Goal: Information Seeking & Learning: Learn about a topic

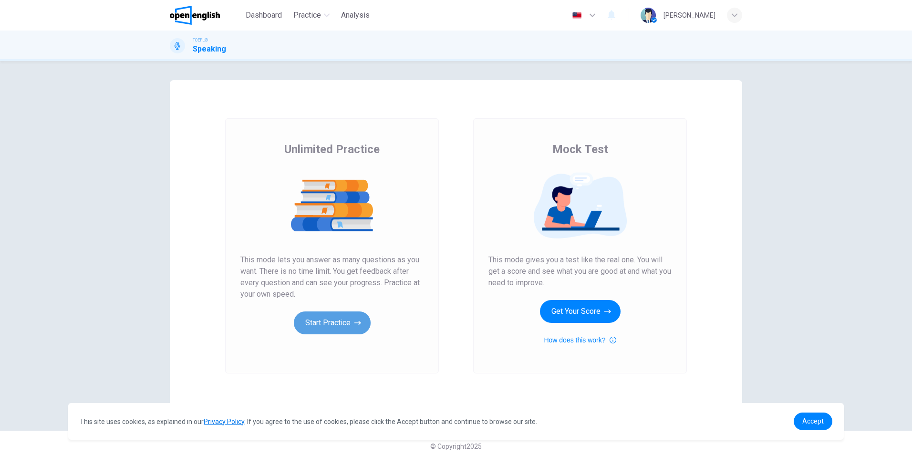
click at [335, 321] on button "Start Practice" at bounding box center [332, 323] width 77 height 23
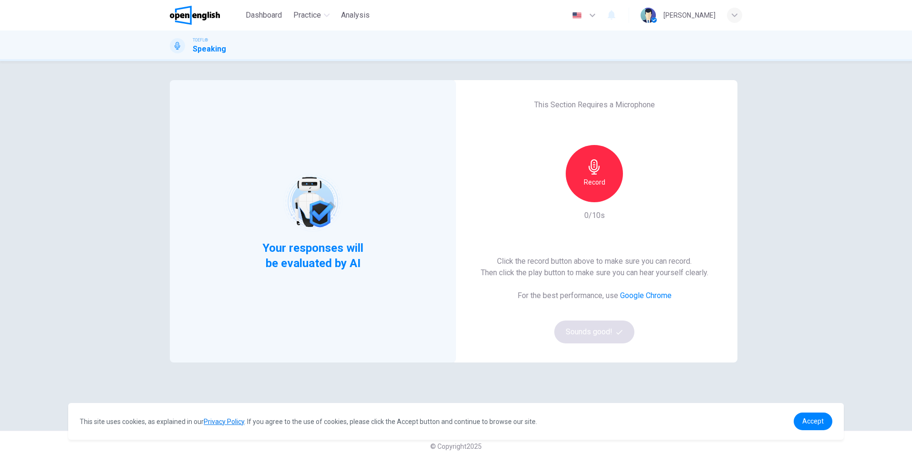
click at [595, 182] on h6 "Record" at bounding box center [594, 182] width 21 height 11
click at [602, 191] on div "Stop" at bounding box center [594, 173] width 57 height 57
click at [605, 341] on button "Sounds good!" at bounding box center [594, 332] width 80 height 23
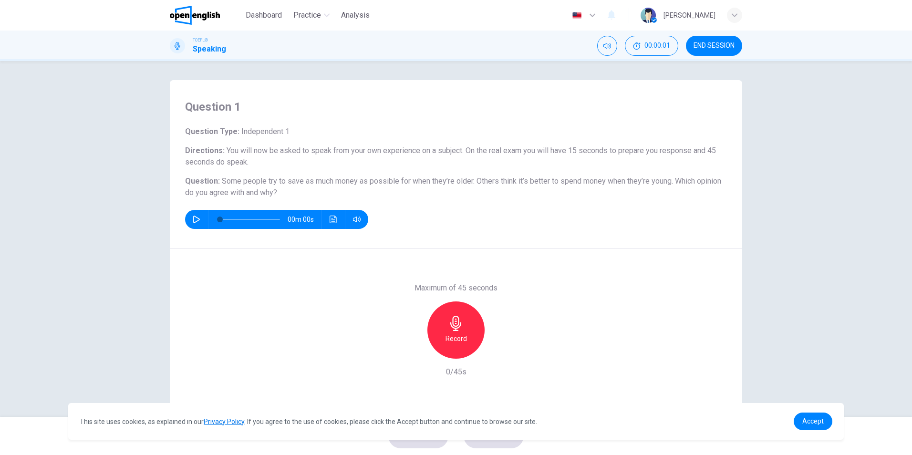
click at [196, 221] on icon "button" at bounding box center [197, 220] width 8 height 8
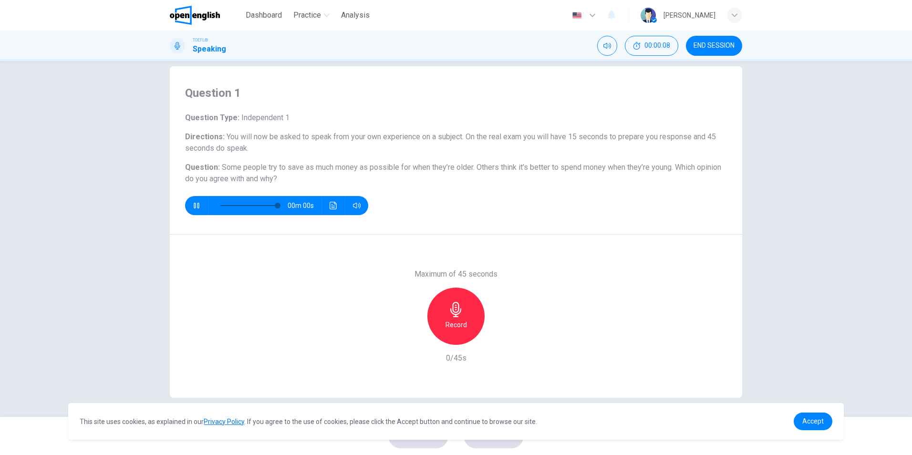
type input "*"
click at [469, 311] on div "Record" at bounding box center [456, 316] width 57 height 57
click at [463, 329] on div "Stop" at bounding box center [456, 316] width 57 height 57
click at [806, 423] on span "Accept" at bounding box center [813, 421] width 21 height 8
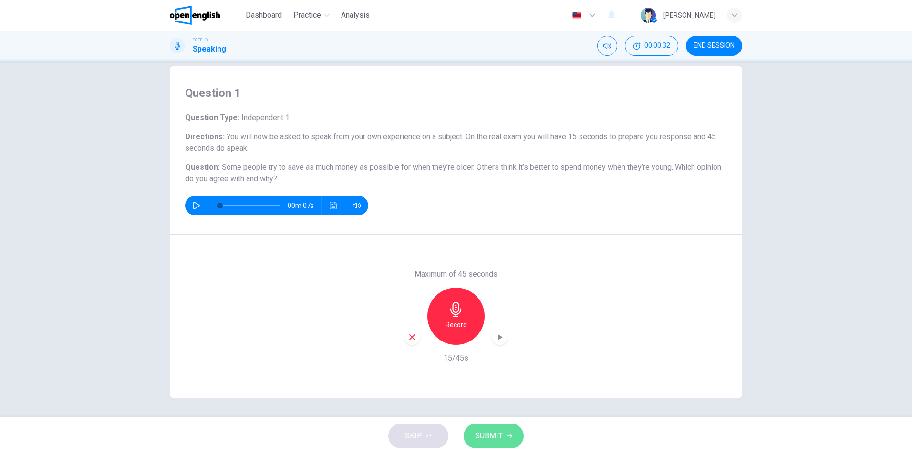
click at [480, 439] on span "SUBMIT" at bounding box center [489, 435] width 28 height 13
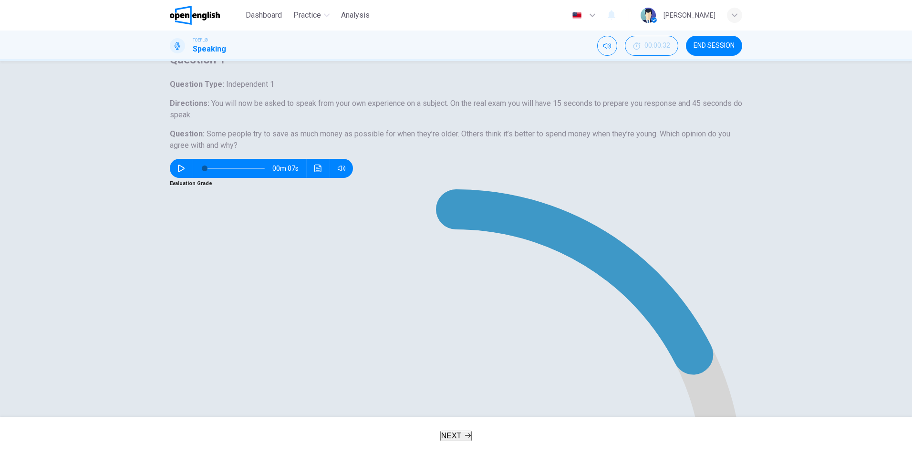
scroll to position [36, 0]
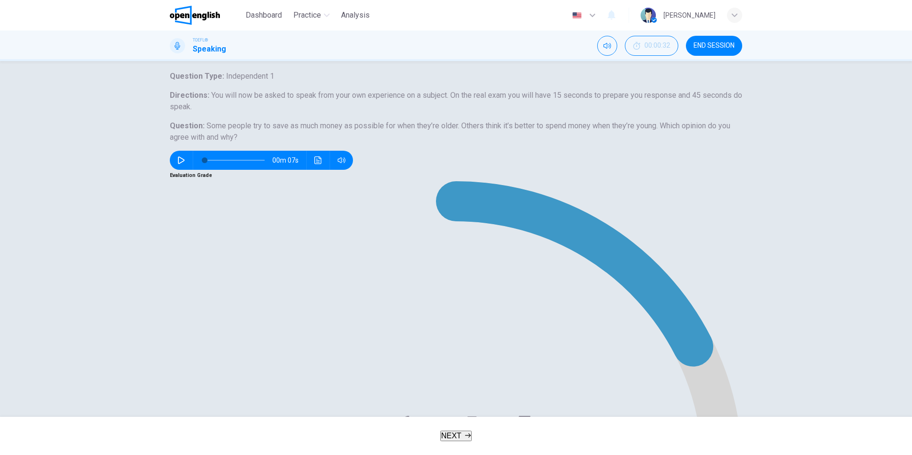
type input "*"
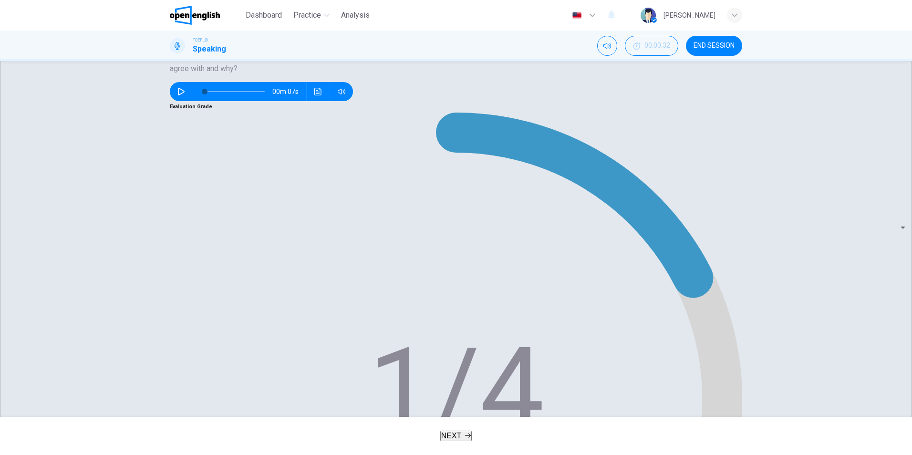
scroll to position [105, 0]
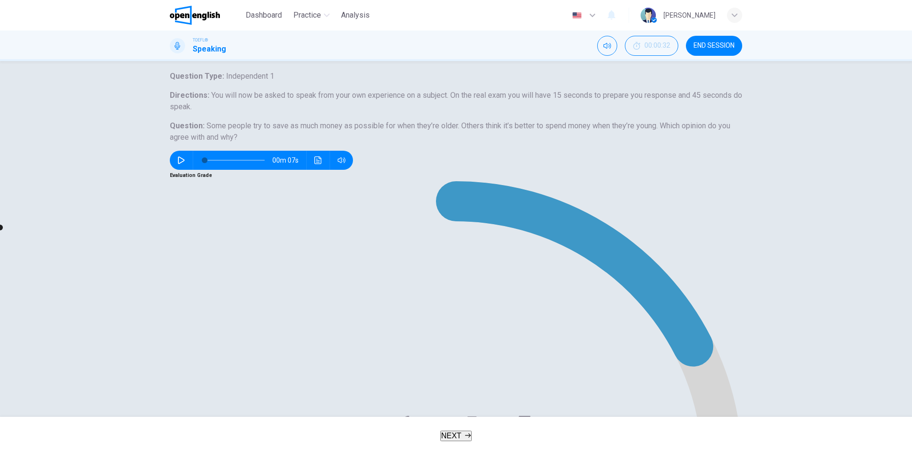
type input "**"
type input "*"
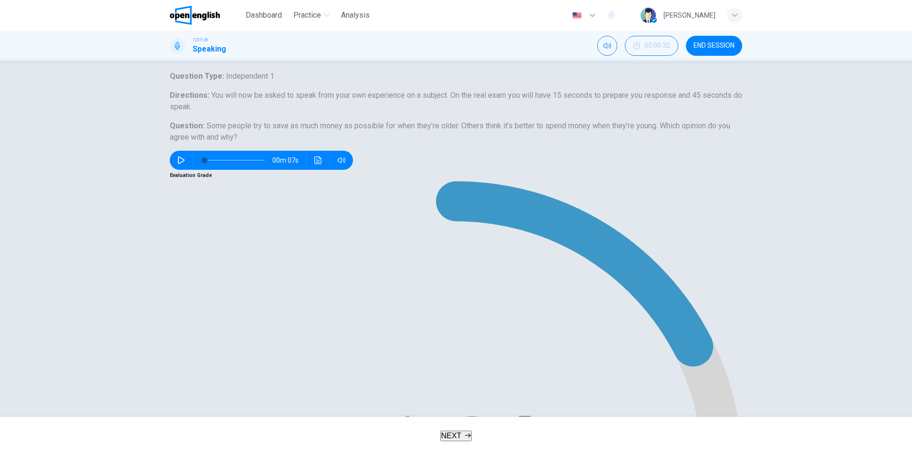
click at [455, 436] on span "NEXT" at bounding box center [451, 436] width 21 height 8
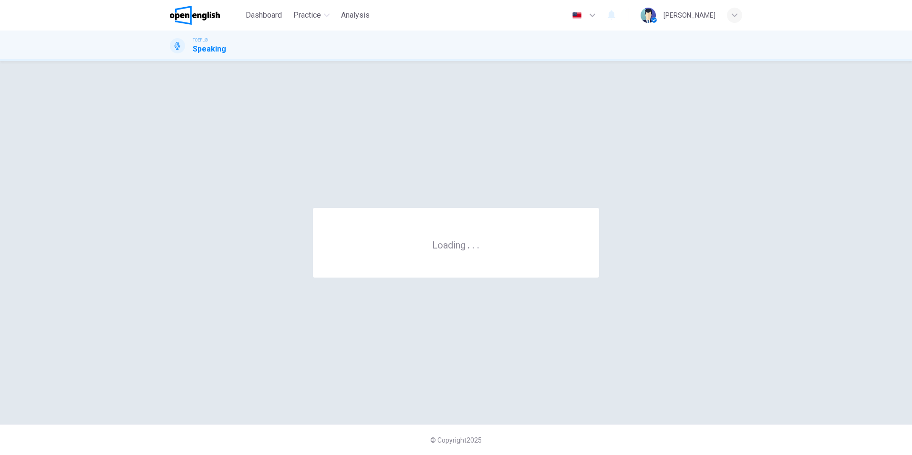
scroll to position [0, 0]
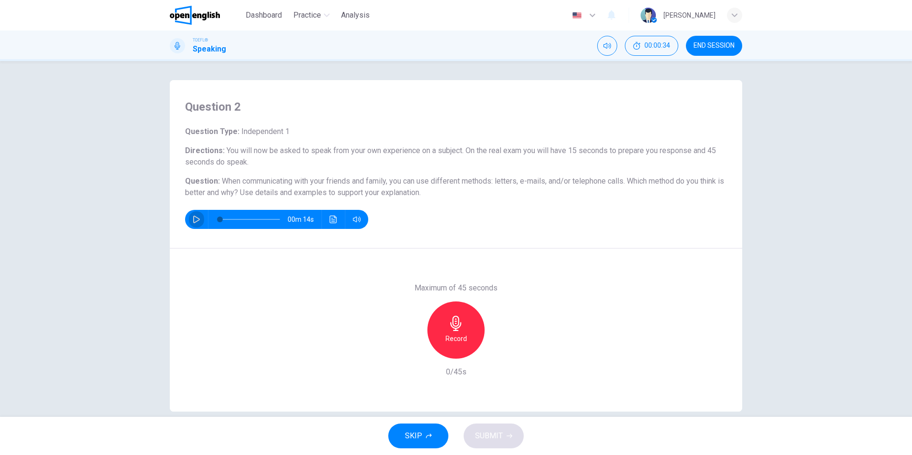
click at [195, 216] on icon "button" at bounding box center [197, 220] width 8 height 8
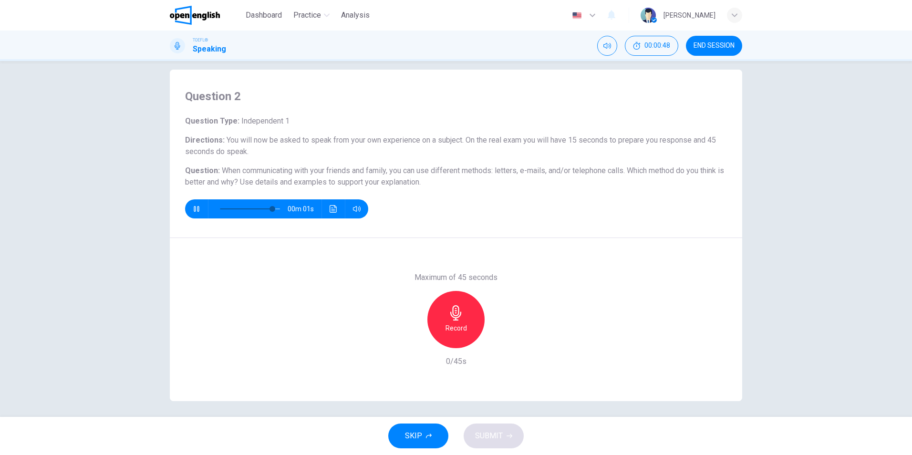
scroll to position [14, 0]
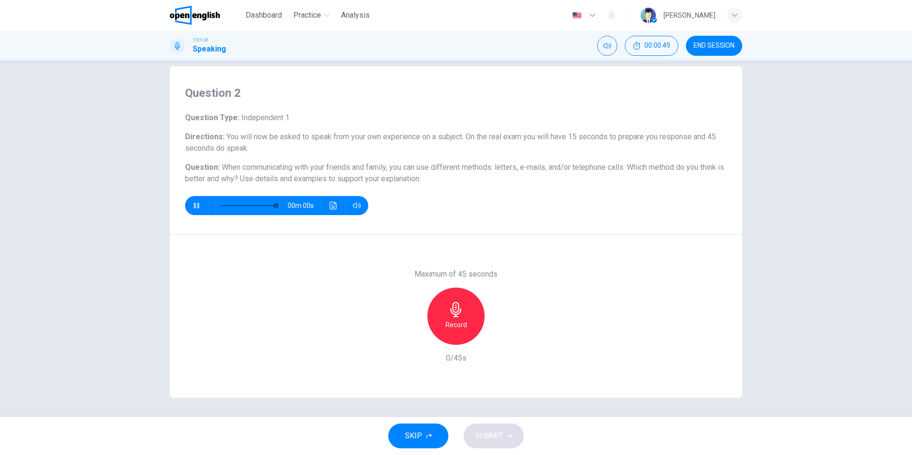
type input "*"
click at [462, 327] on h6 "Record" at bounding box center [456, 324] width 21 height 11
click at [456, 333] on div "Stop" at bounding box center [456, 316] width 57 height 57
click at [509, 435] on icon "button" at bounding box center [510, 436] width 6 height 6
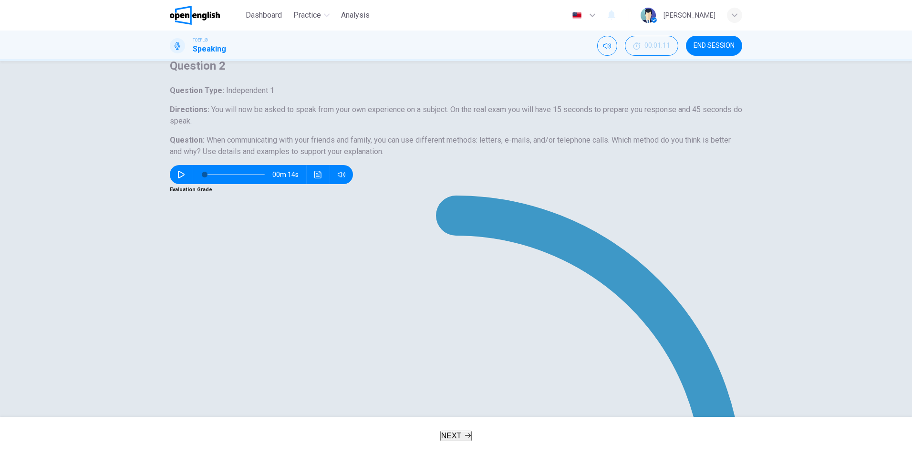
scroll to position [36, 0]
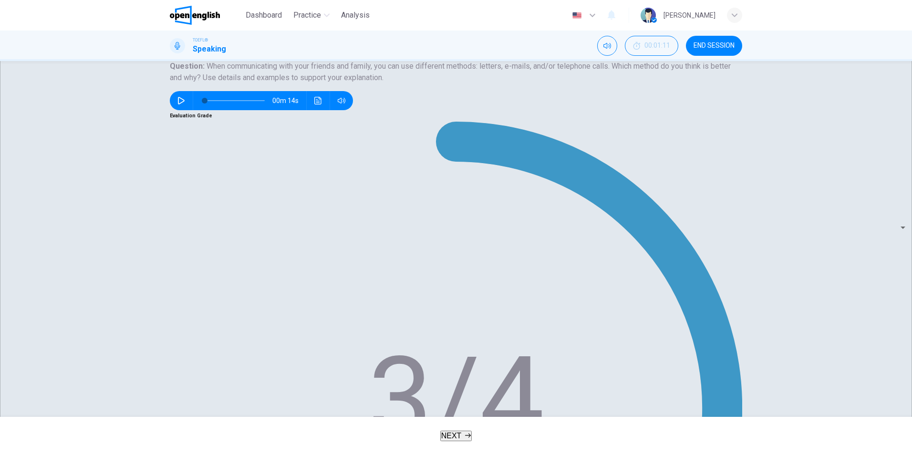
scroll to position [105, 0]
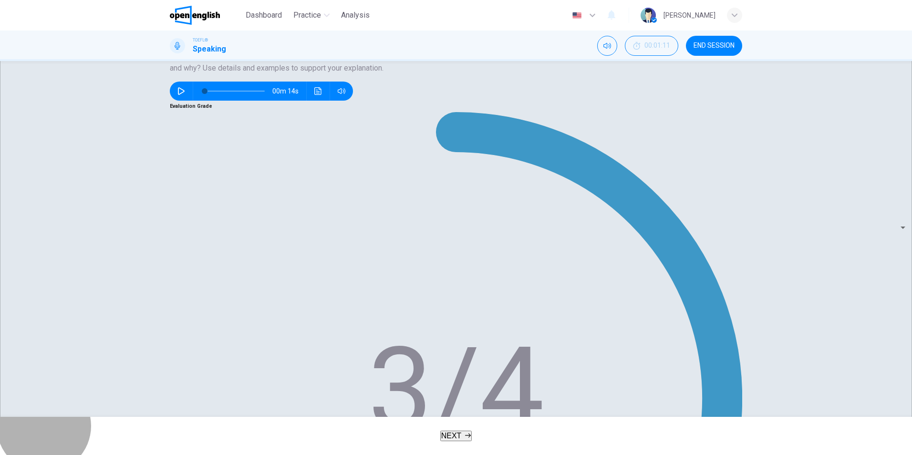
click at [468, 433] on button "NEXT" at bounding box center [456, 436] width 32 height 10
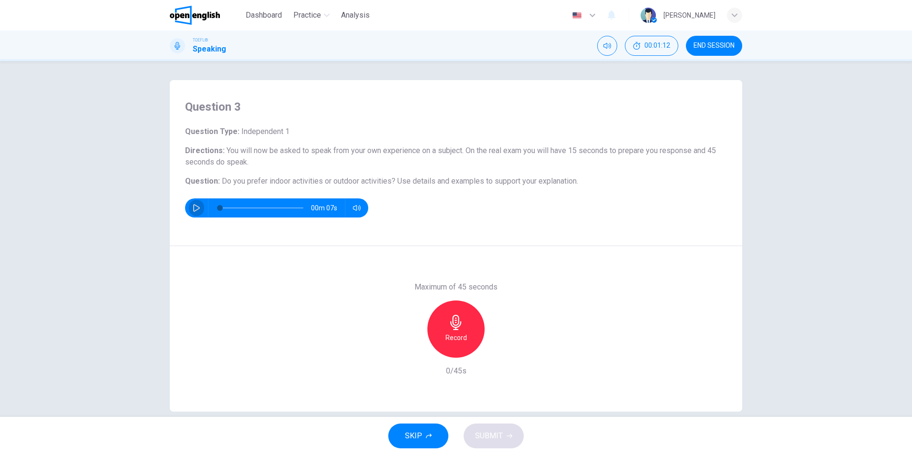
click at [192, 204] on button "button" at bounding box center [196, 207] width 15 height 19
click at [465, 344] on div "Record" at bounding box center [456, 329] width 57 height 57
type input "*"
click at [455, 337] on h6 "Stop" at bounding box center [456, 337] width 14 height 11
click at [501, 438] on span "SUBMIT" at bounding box center [489, 435] width 28 height 13
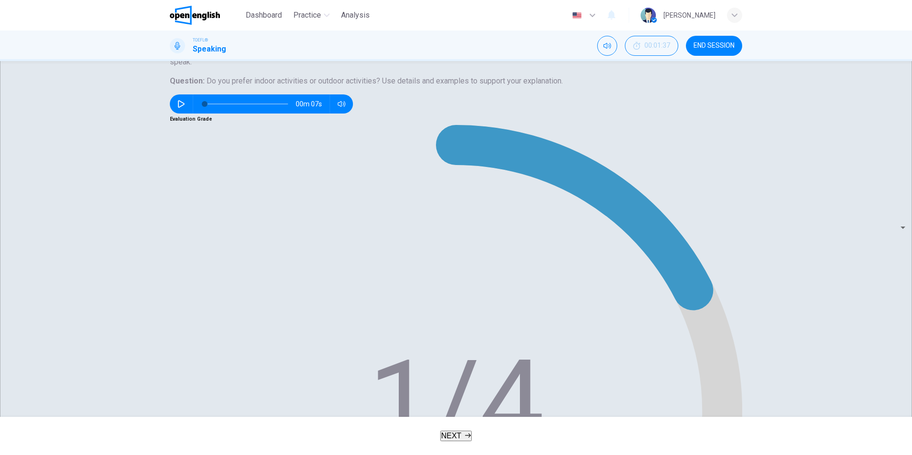
scroll to position [83, 0]
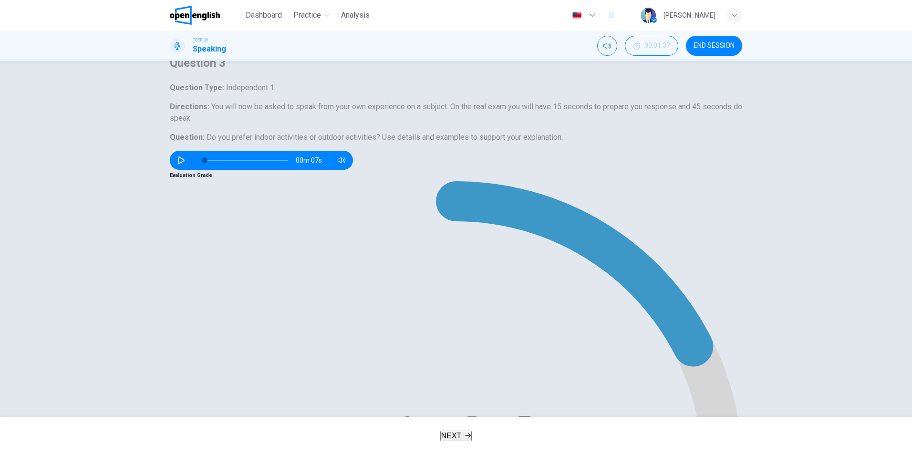
click at [454, 432] on span "NEXT" at bounding box center [451, 436] width 21 height 8
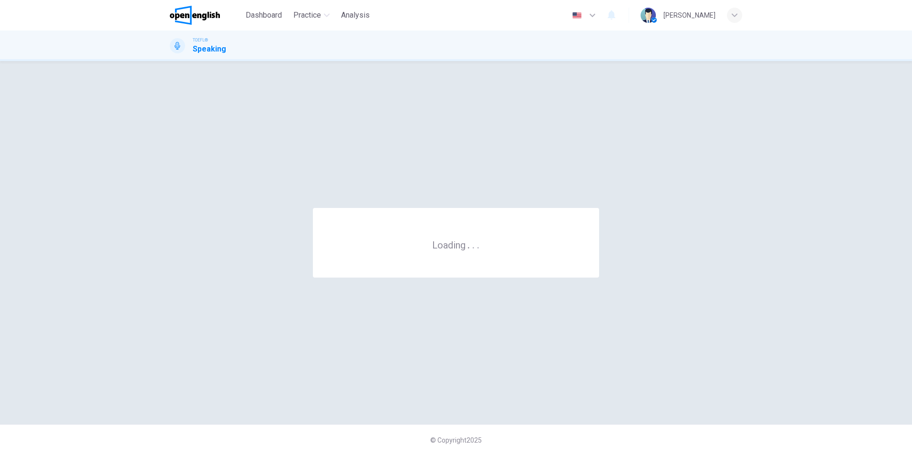
scroll to position [0, 0]
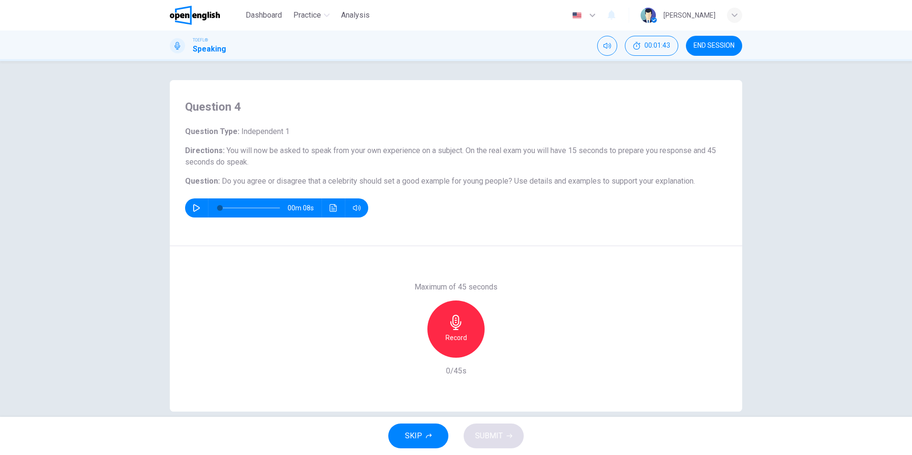
drag, startPoint x: 710, startPoint y: 49, endPoint x: 514, endPoint y: 50, distance: 196.1
click at [710, 49] on span "END SESSION" at bounding box center [714, 46] width 41 height 8
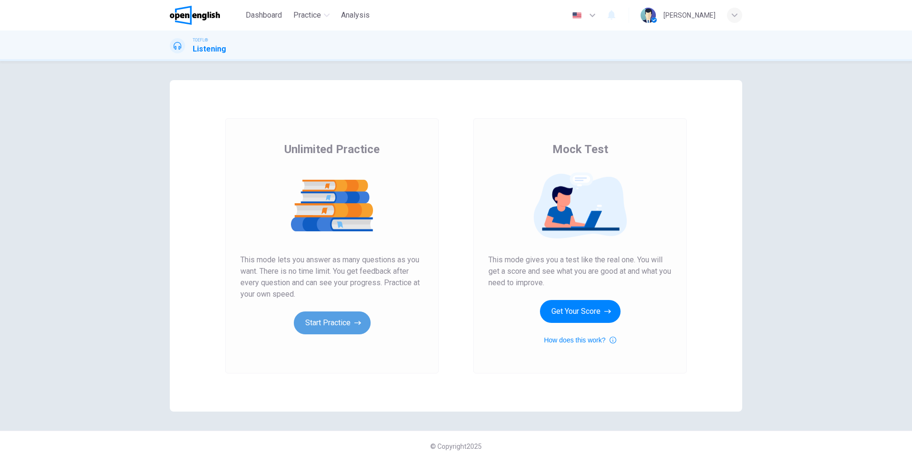
click at [357, 331] on button "Start Practice" at bounding box center [332, 323] width 77 height 23
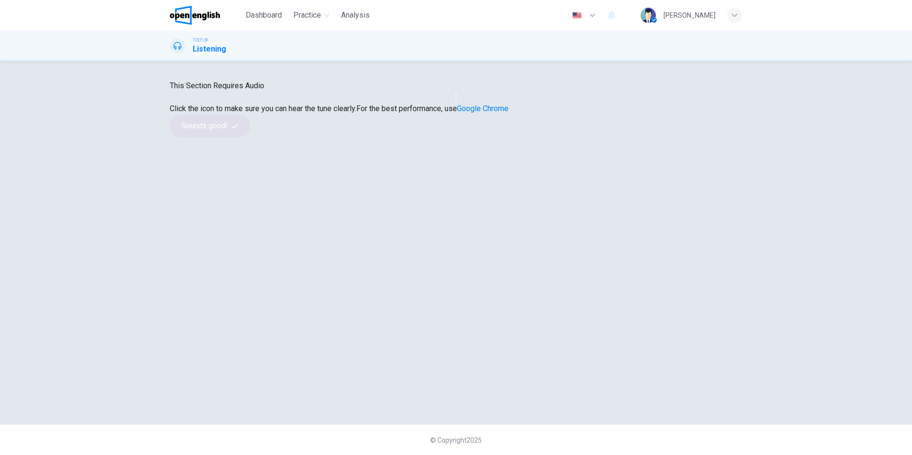
click at [456, 100] on icon "button" at bounding box center [456, 100] width 0 height 0
click at [250, 137] on button "Sounds good!" at bounding box center [210, 126] width 80 height 23
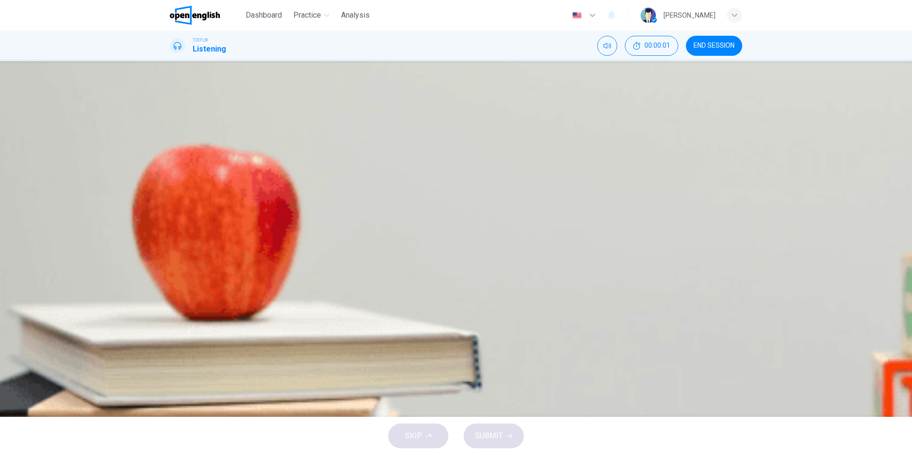
click at [181, 155] on icon "button" at bounding box center [178, 151] width 8 height 8
click at [604, 48] on icon "Mute" at bounding box center [608, 46] width 8 height 8
click at [604, 48] on icon "Unmute" at bounding box center [608, 46] width 8 height 8
type input "**"
drag, startPoint x: 219, startPoint y: 13, endPoint x: 504, endPoint y: 66, distance: 290.7
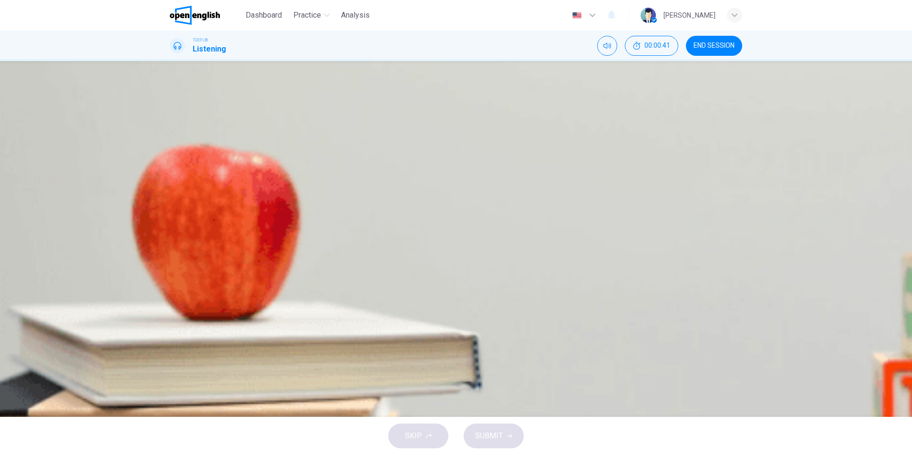
click at [219, 13] on img at bounding box center [195, 15] width 50 height 19
